Goal: Use online tool/utility: Utilize a website feature to perform a specific function

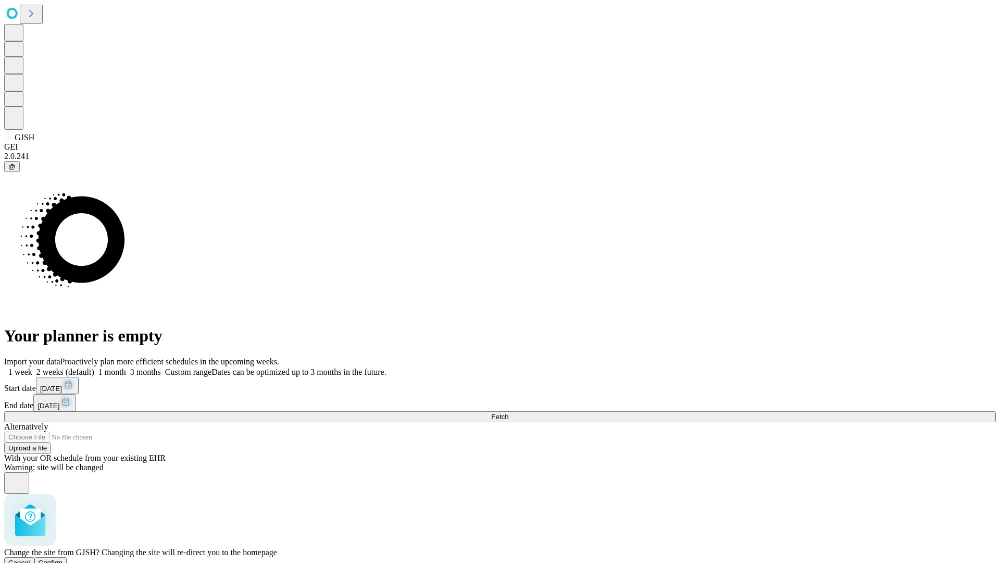
click at [63, 559] on span "Confirm" at bounding box center [51, 563] width 24 height 8
click at [94, 367] on label "2 weeks (default)" at bounding box center [63, 371] width 62 height 9
click at [509, 413] on span "Fetch" at bounding box center [499, 417] width 17 height 8
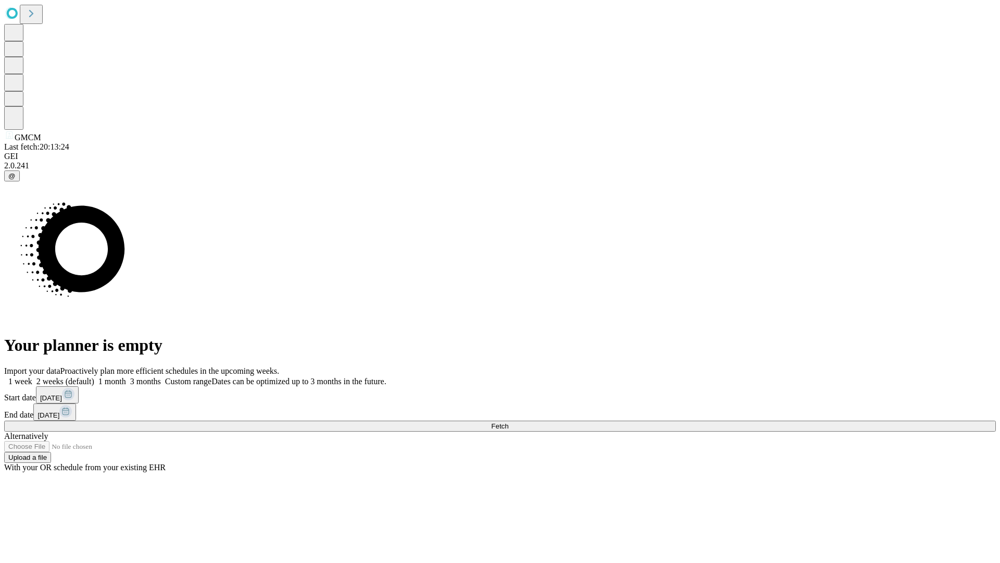
click at [94, 377] on label "2 weeks (default)" at bounding box center [63, 381] width 62 height 9
click at [509, 422] on span "Fetch" at bounding box center [499, 426] width 17 height 8
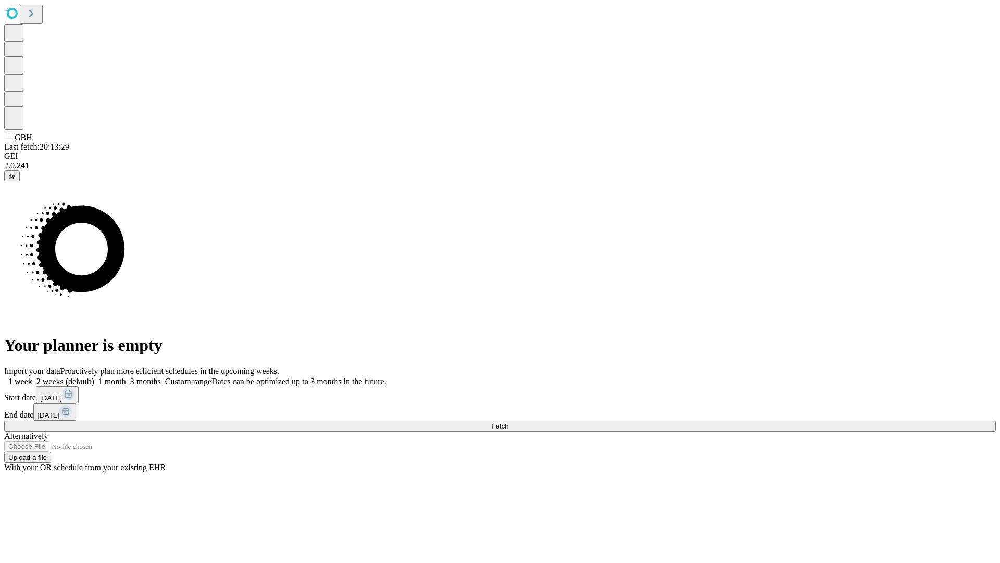
click at [94, 377] on label "2 weeks (default)" at bounding box center [63, 381] width 62 height 9
click at [509, 422] on span "Fetch" at bounding box center [499, 426] width 17 height 8
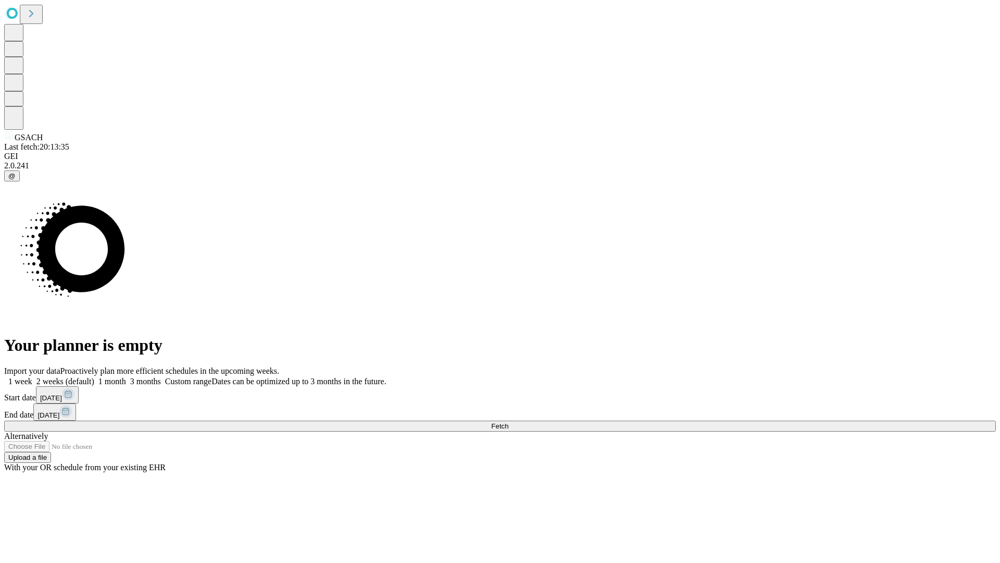
click at [94, 377] on label "2 weeks (default)" at bounding box center [63, 381] width 62 height 9
click at [509, 422] on span "Fetch" at bounding box center [499, 426] width 17 height 8
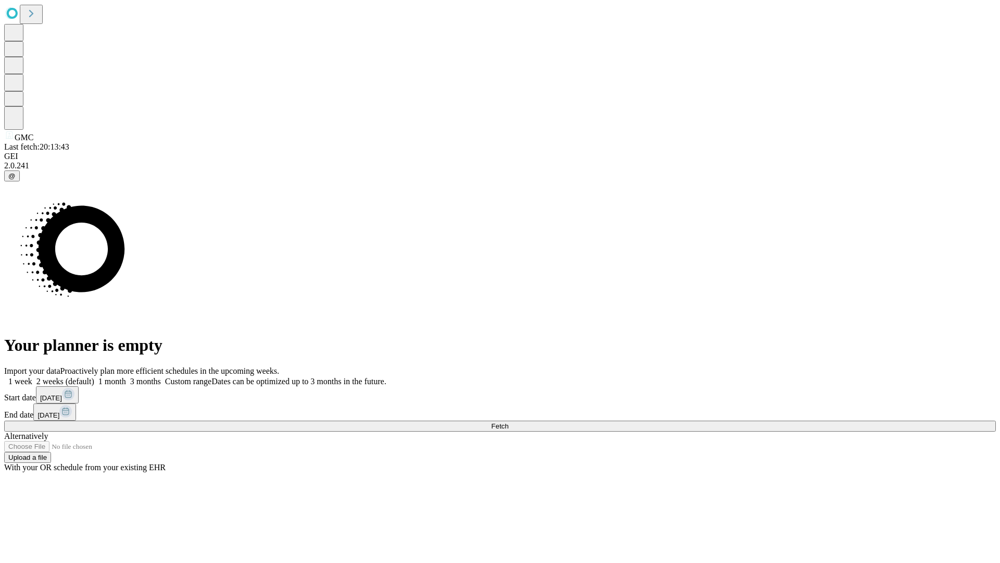
click at [94, 377] on label "2 weeks (default)" at bounding box center [63, 381] width 62 height 9
click at [509, 422] on span "Fetch" at bounding box center [499, 426] width 17 height 8
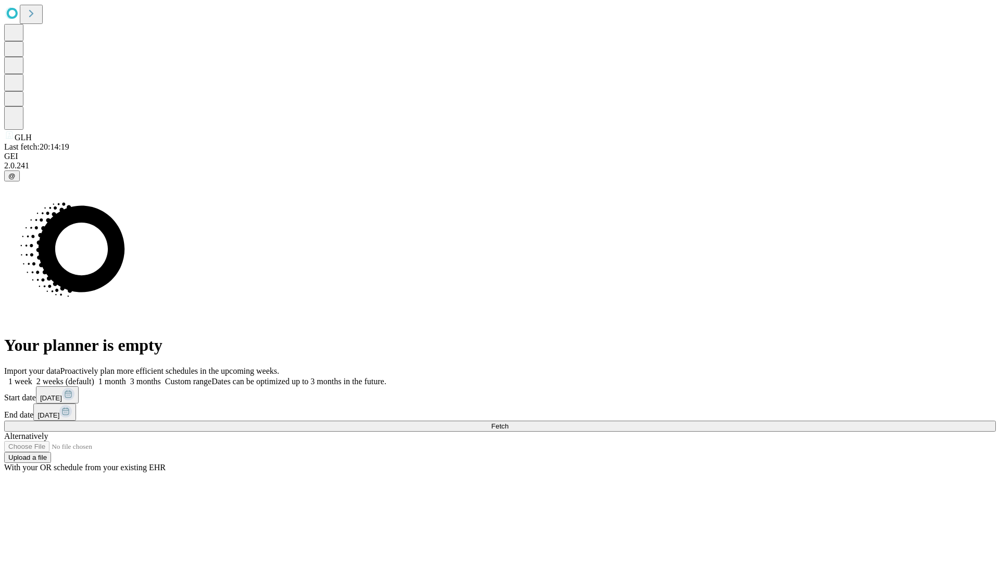
click at [509, 422] on span "Fetch" at bounding box center [499, 426] width 17 height 8
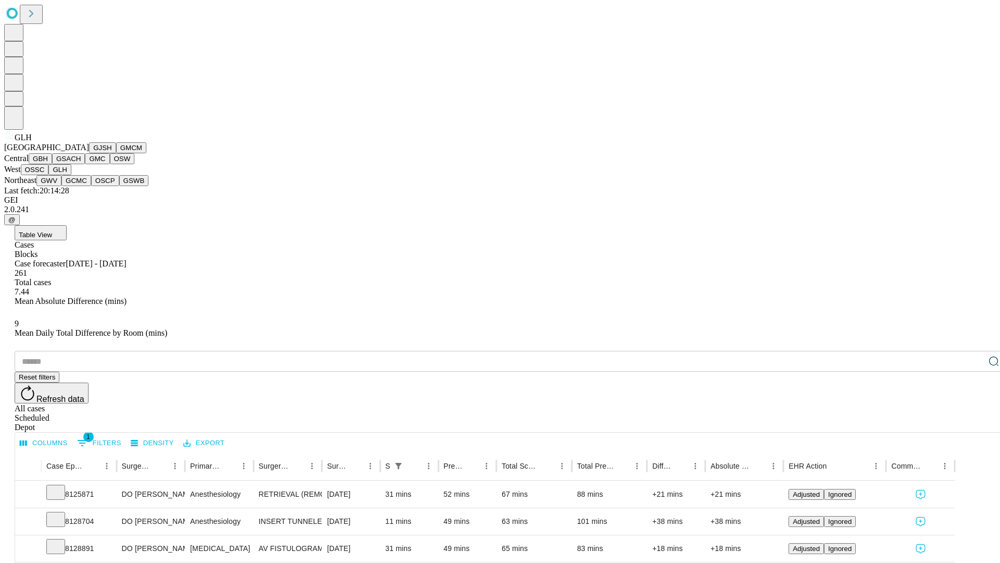
click at [61, 186] on button "GWV" at bounding box center [48, 180] width 25 height 11
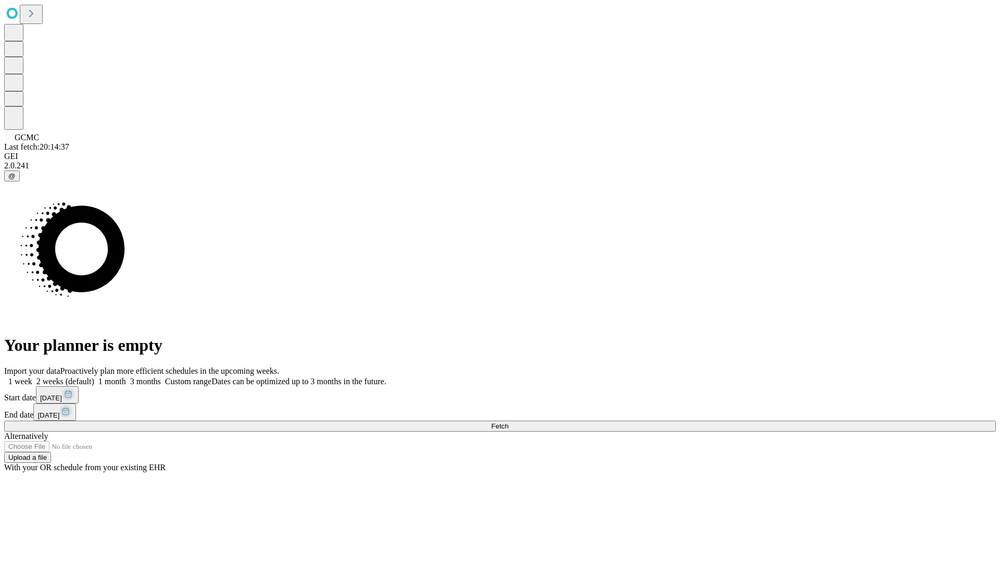
click at [94, 377] on label "2 weeks (default)" at bounding box center [63, 381] width 62 height 9
click at [509, 422] on span "Fetch" at bounding box center [499, 426] width 17 height 8
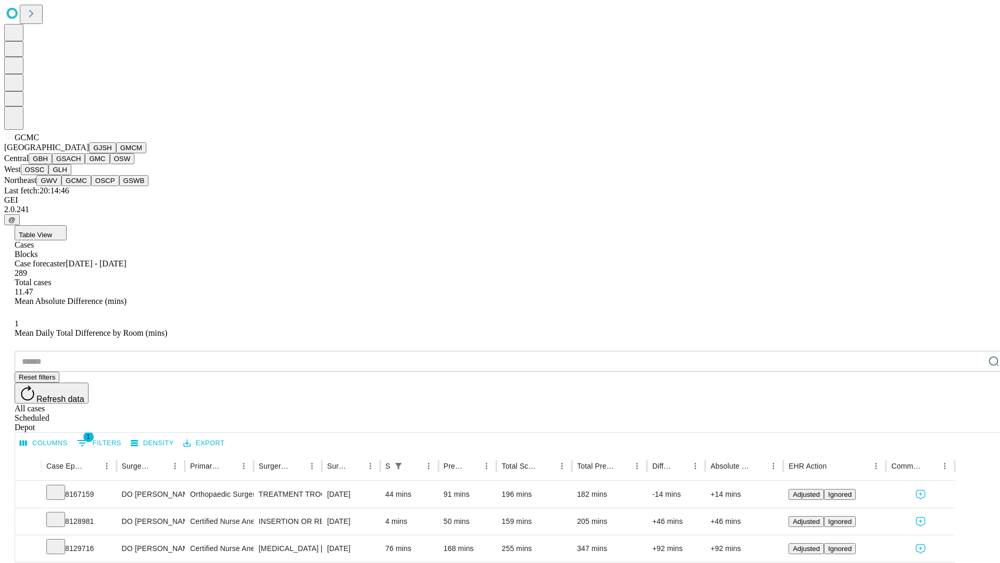
click at [91, 186] on button "OSCP" at bounding box center [105, 180] width 28 height 11
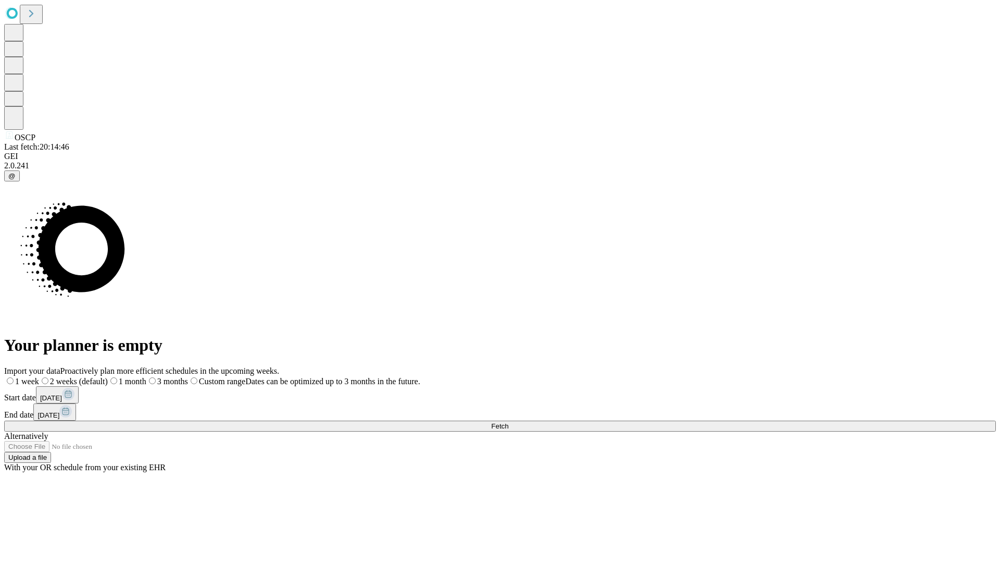
click at [509, 422] on span "Fetch" at bounding box center [499, 426] width 17 height 8
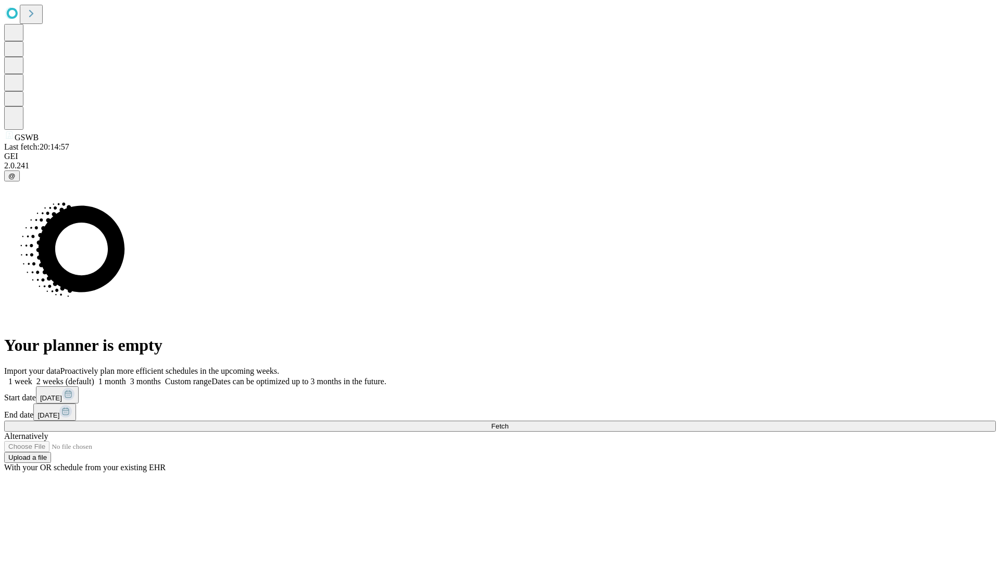
click at [94, 377] on label "2 weeks (default)" at bounding box center [63, 381] width 62 height 9
click at [509, 422] on span "Fetch" at bounding box center [499, 426] width 17 height 8
